Goal: Transaction & Acquisition: Book appointment/travel/reservation

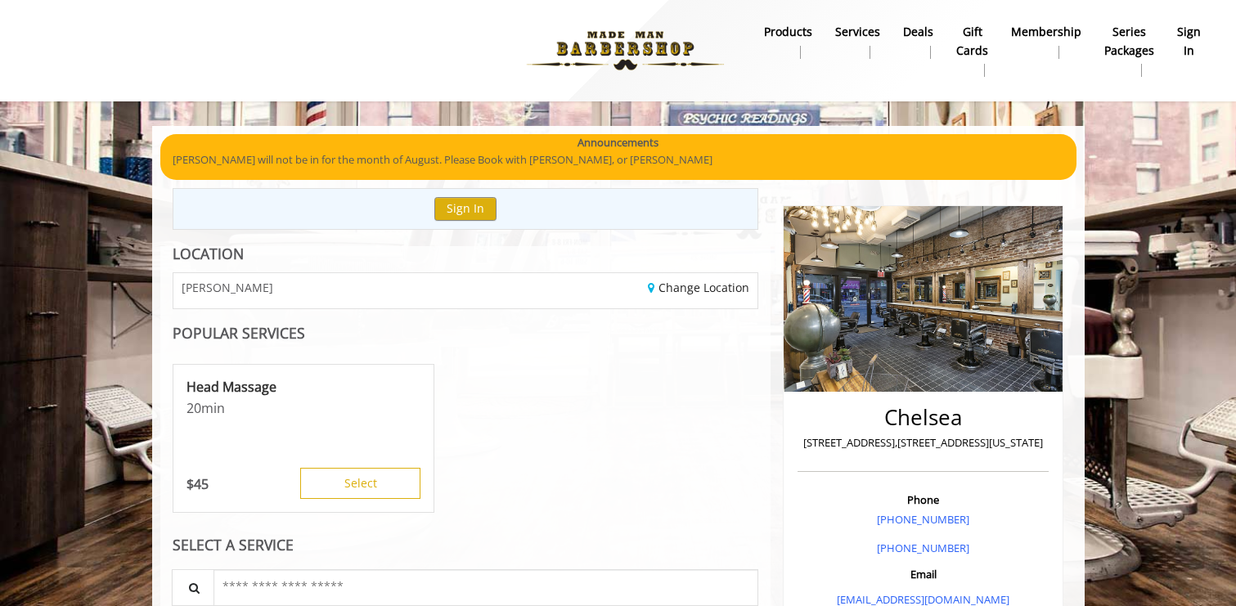
click at [1195, 31] on b "sign in" at bounding box center [1189, 41] width 24 height 37
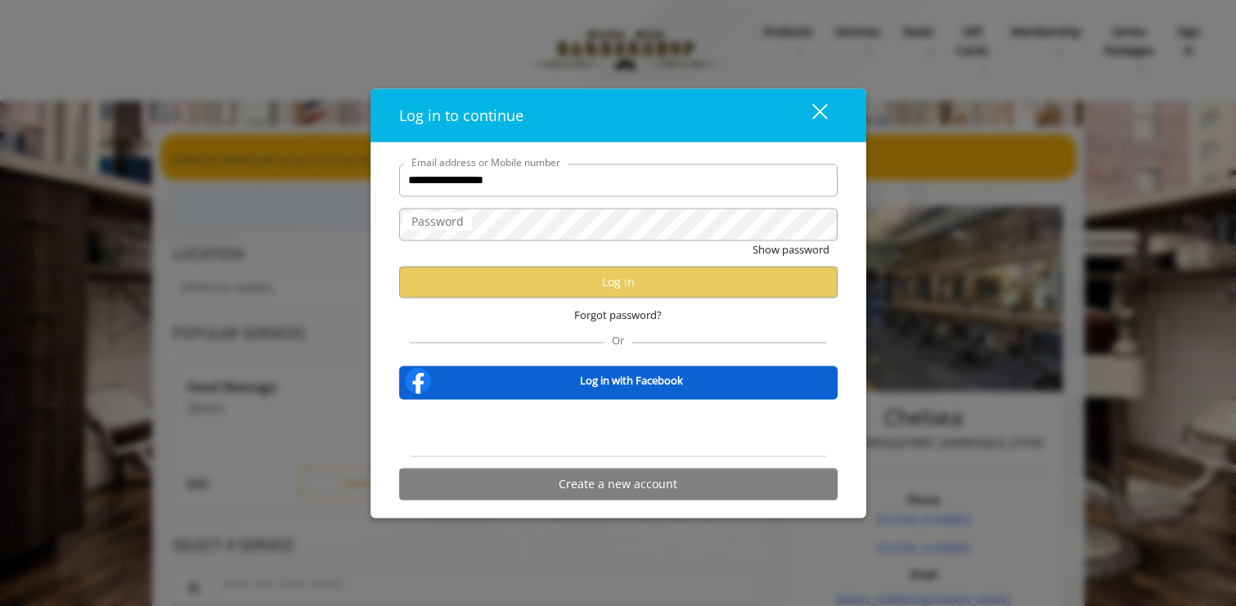
type input "**********"
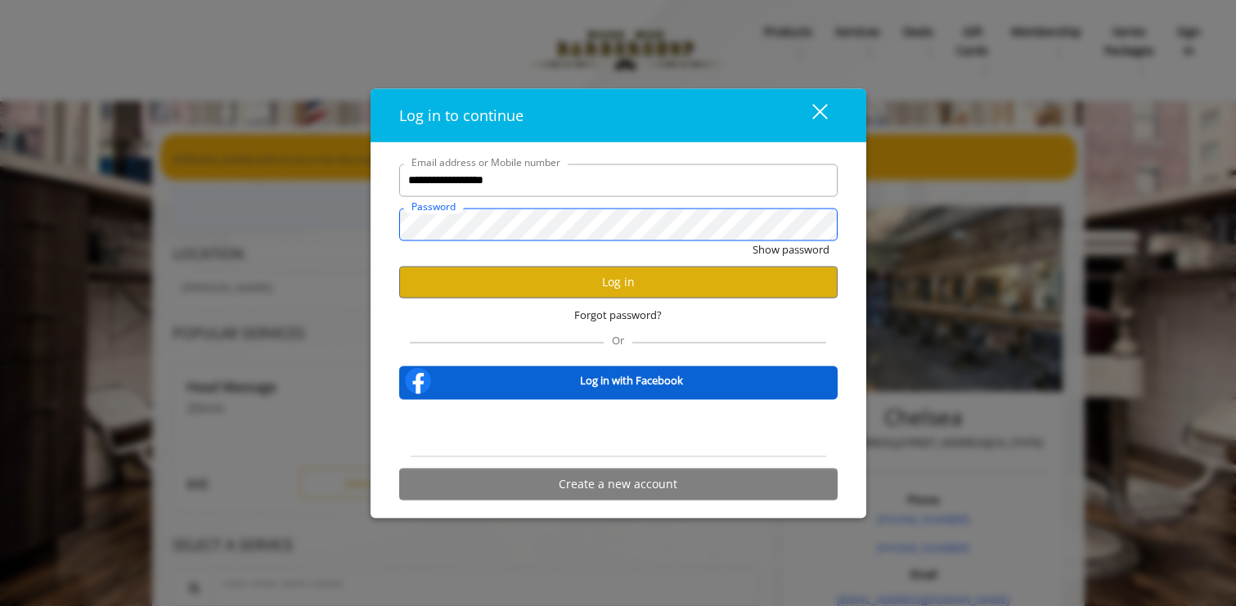
click at [753, 241] on button "Show password" at bounding box center [791, 249] width 77 height 17
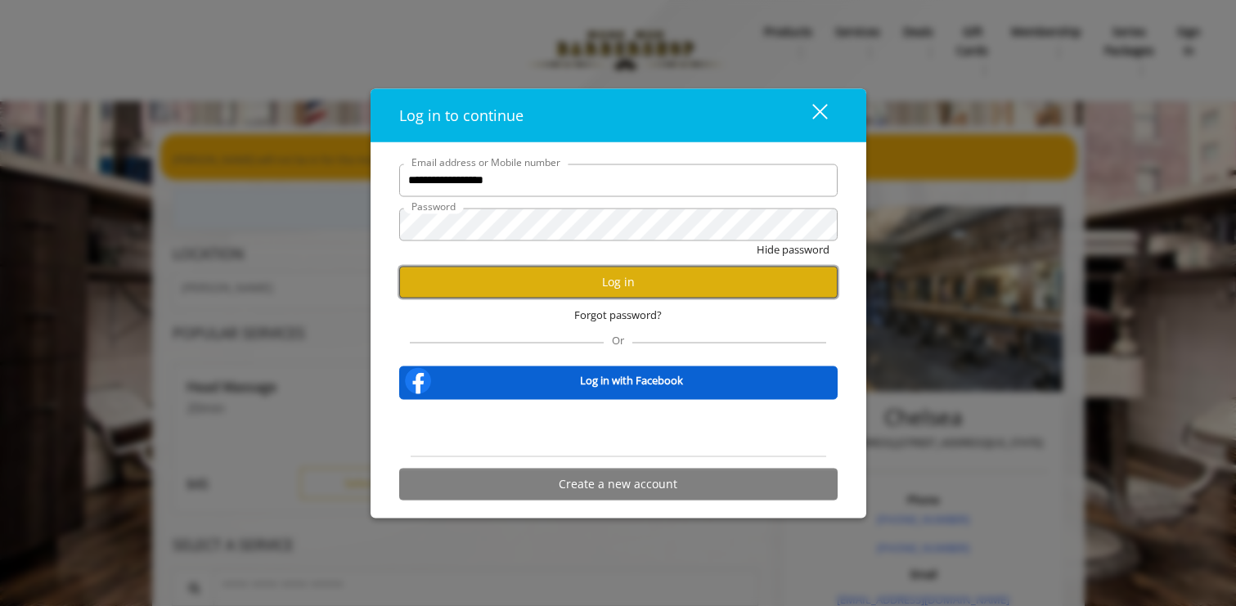
click at [568, 293] on button "Log in" at bounding box center [618, 282] width 438 height 32
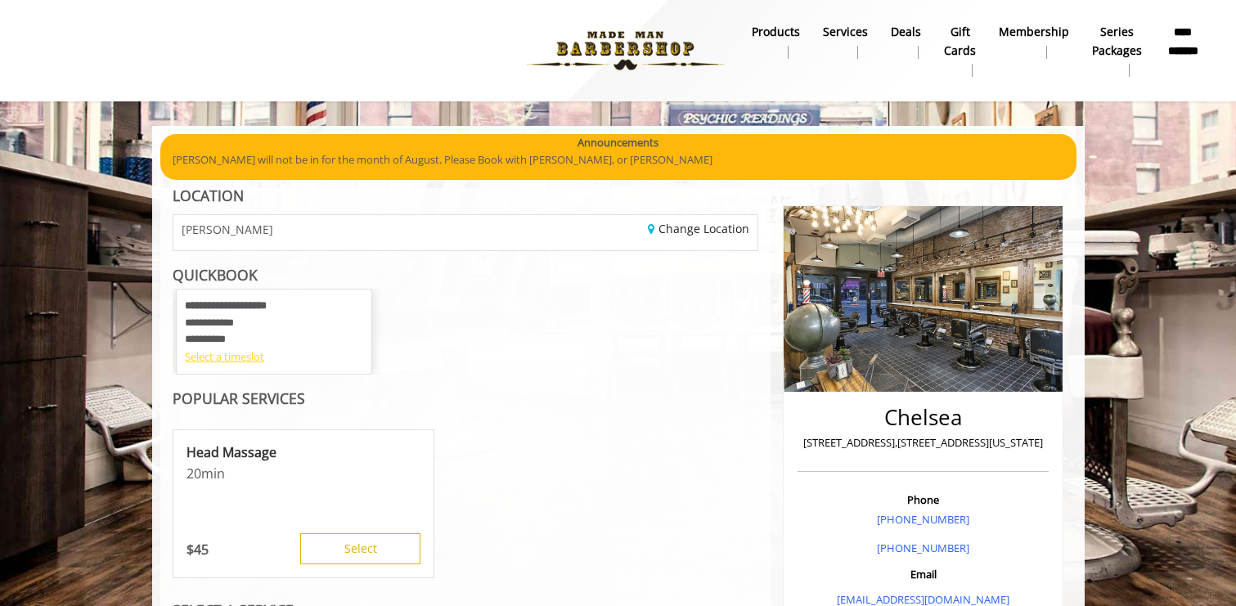
click at [245, 359] on div "Select a timeslot" at bounding box center [274, 357] width 178 height 17
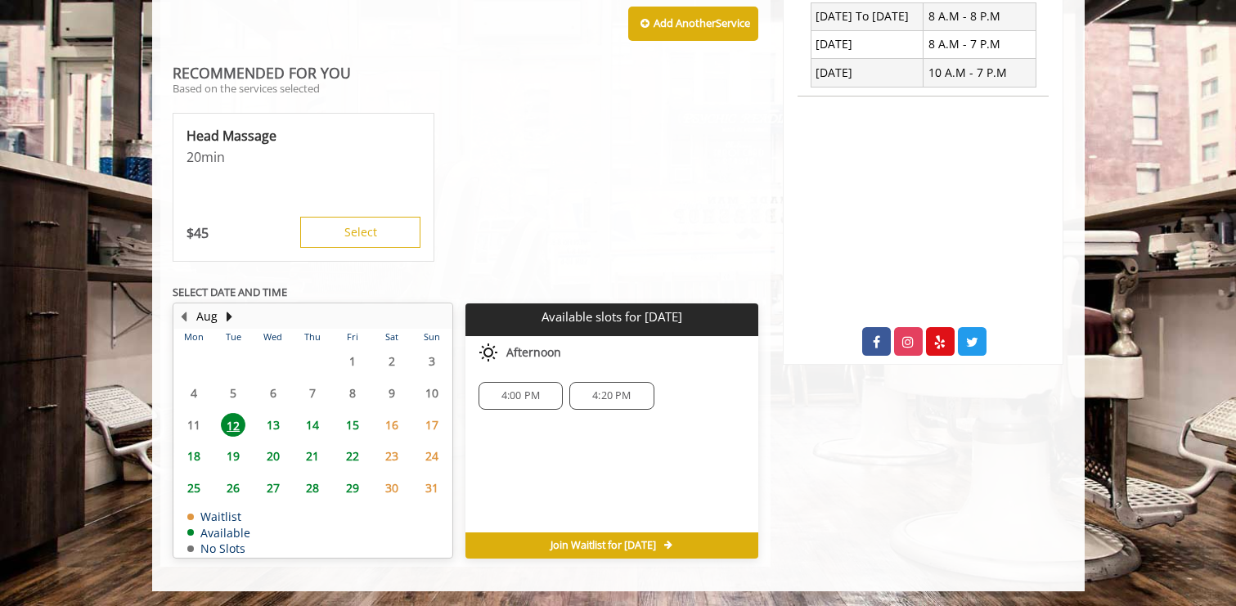
scroll to position [660, 0]
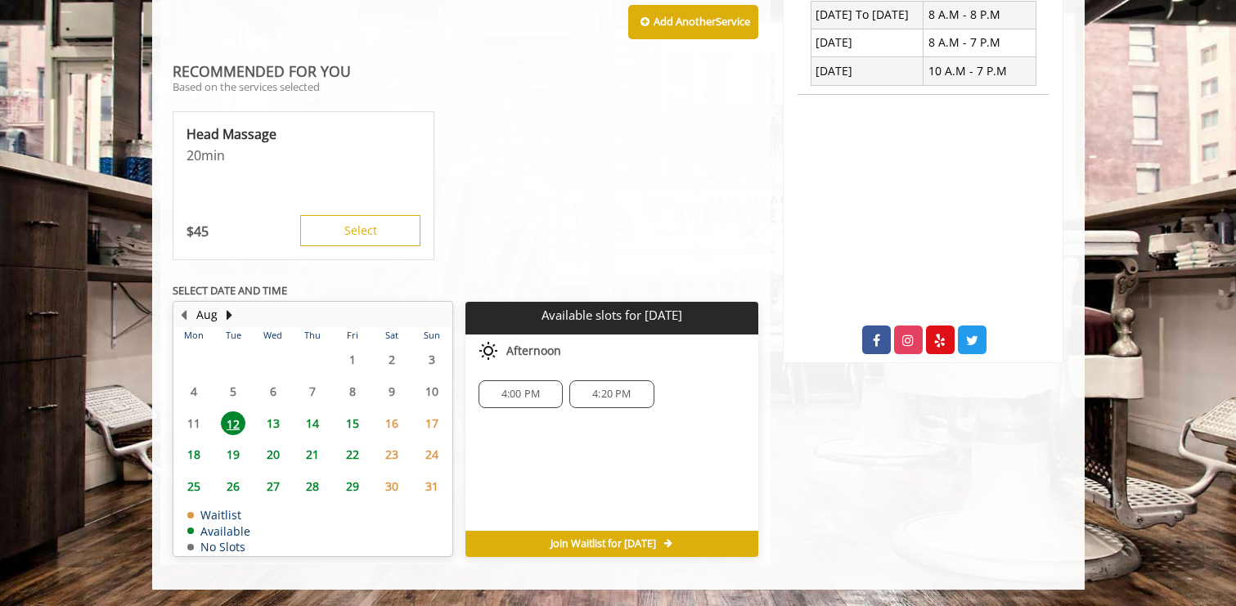
click at [314, 420] on span "14" at bounding box center [312, 423] width 25 height 24
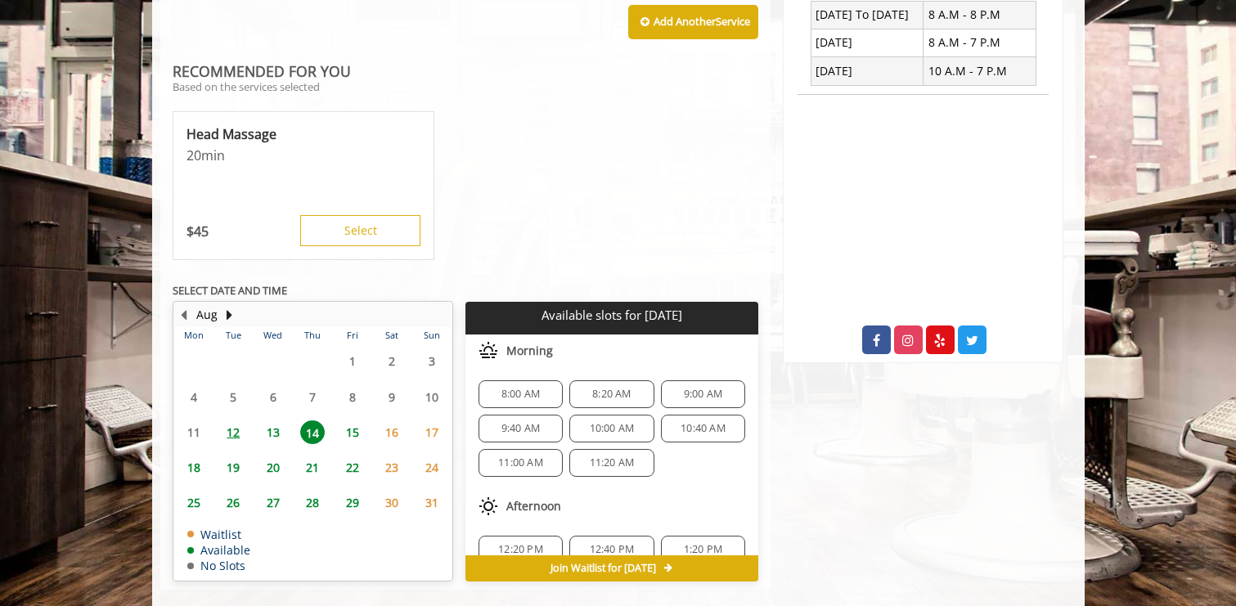
scroll to position [685, 0]
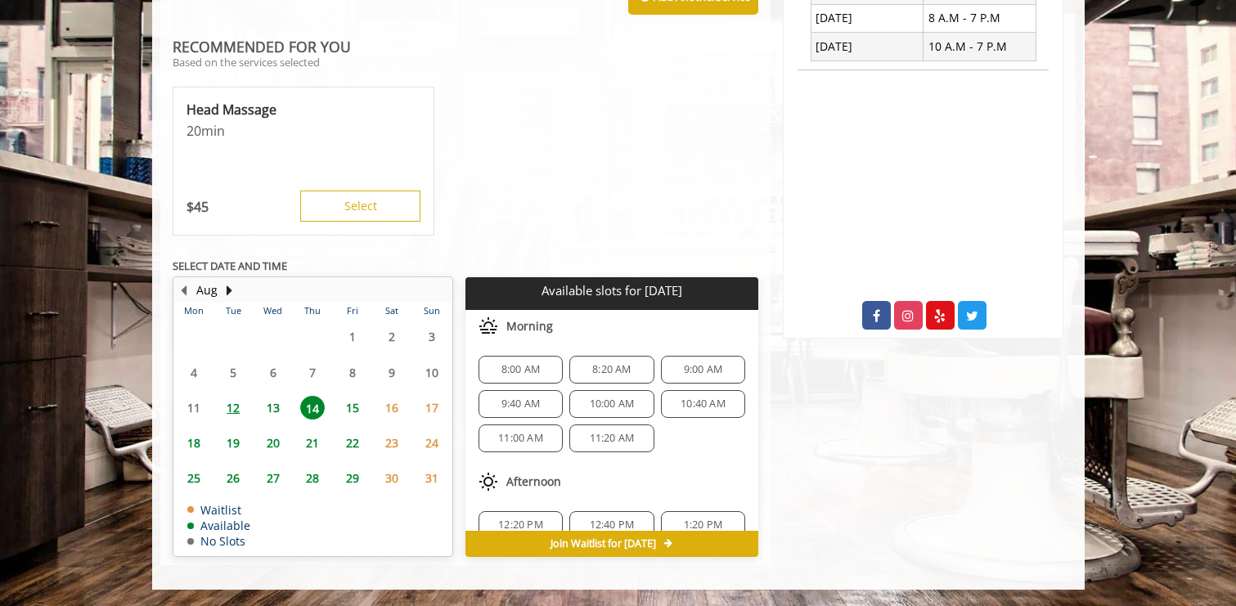
drag, startPoint x: 515, startPoint y: 370, endPoint x: 708, endPoint y: 388, distance: 194.7
click at [515, 370] on span "8:00 AM" at bounding box center [520, 369] width 38 height 13
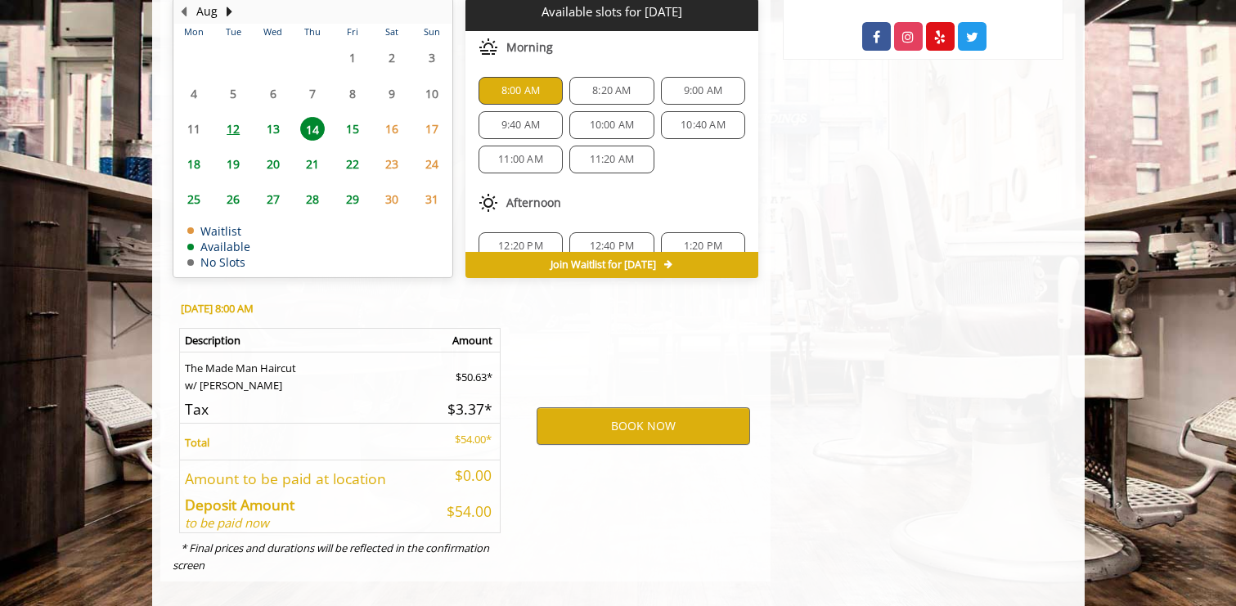
scroll to position [980, 0]
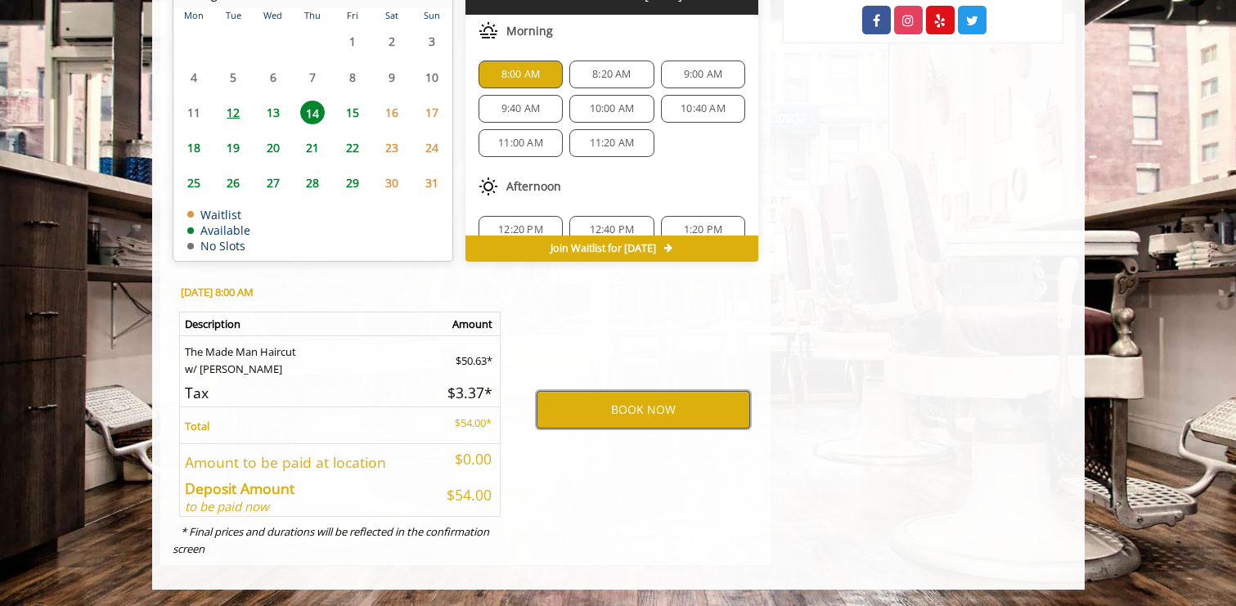
click at [600, 412] on button "BOOK NOW" at bounding box center [644, 410] width 214 height 38
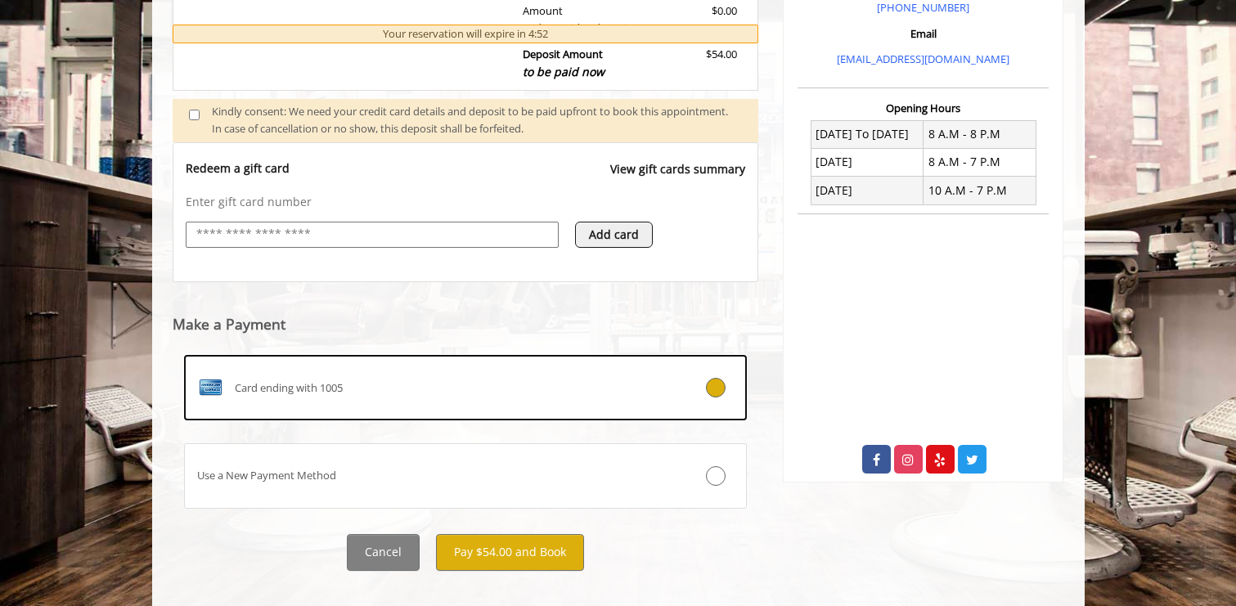
scroll to position [563, 0]
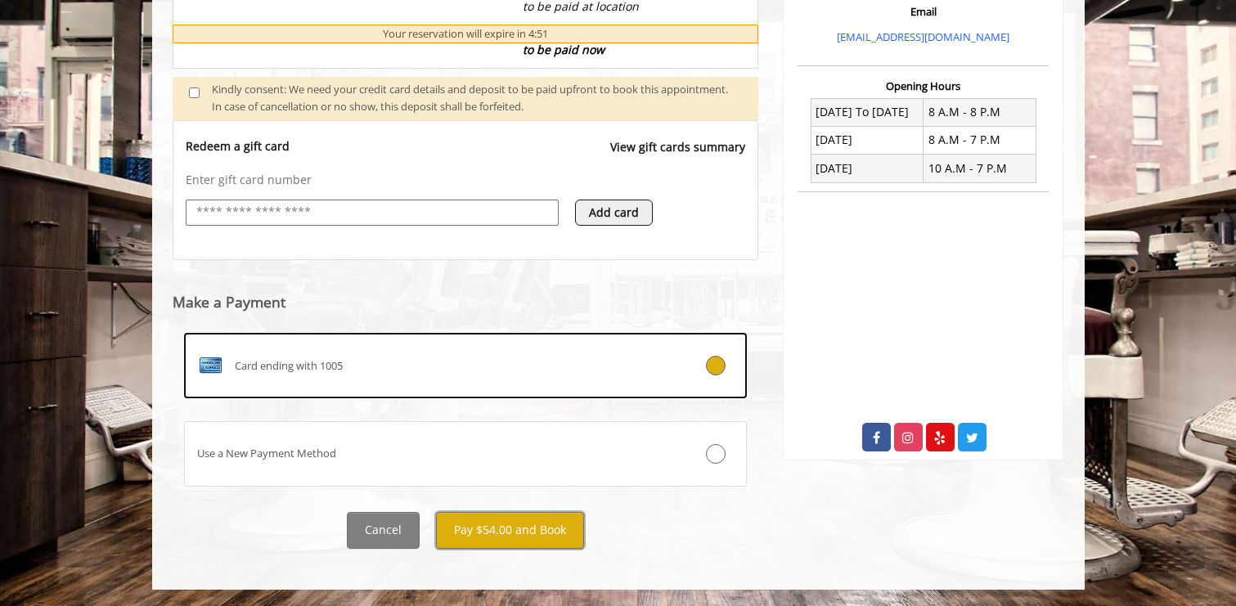
drag, startPoint x: 523, startPoint y: 538, endPoint x: 533, endPoint y: 551, distance: 15.7
click at [523, 537] on button "Pay $54.00 and Book" at bounding box center [510, 530] width 148 height 37
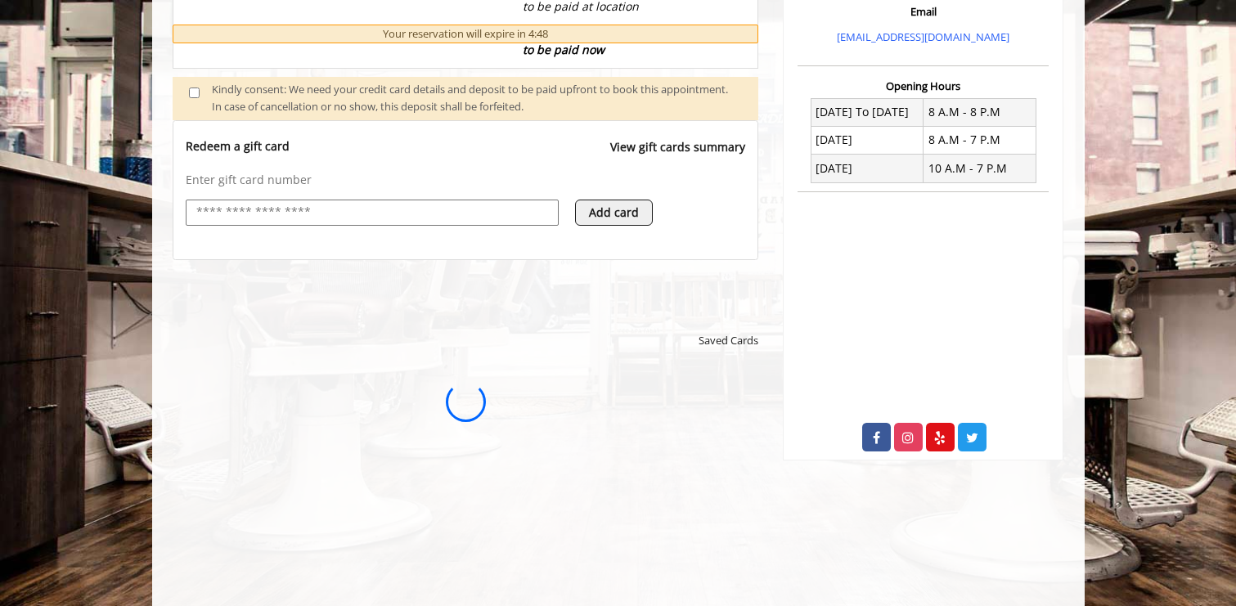
scroll to position [0, 0]
